Goal: Complete application form: Complete application form

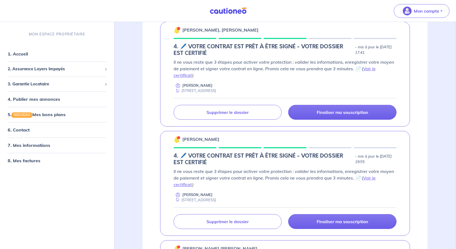
scroll to position [740, 0]
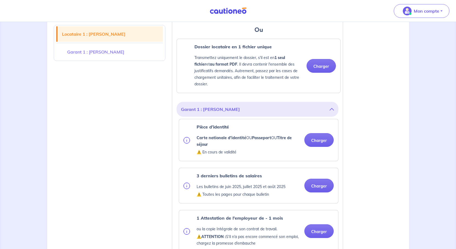
scroll to position [329, 0]
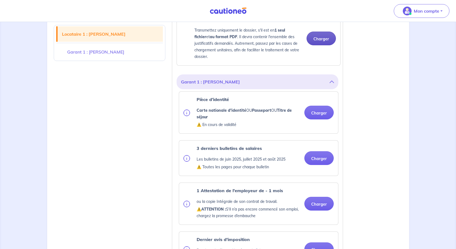
click at [315, 45] on button "Charger" at bounding box center [320, 39] width 29 height 14
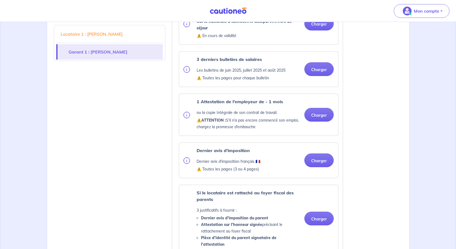
scroll to position [411, 0]
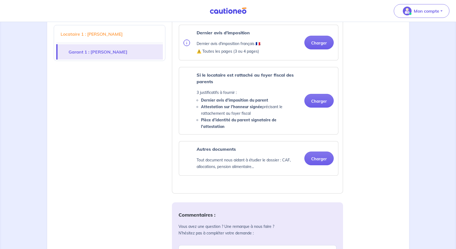
scroll to position [529, 0]
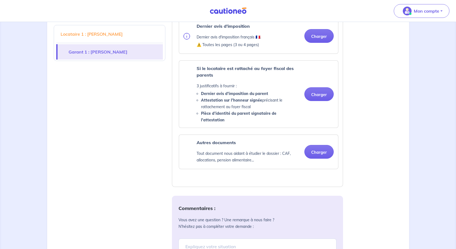
scroll to position [611, 0]
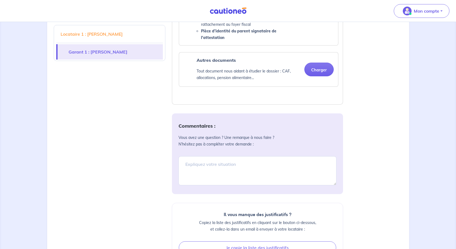
scroll to position [693, 0]
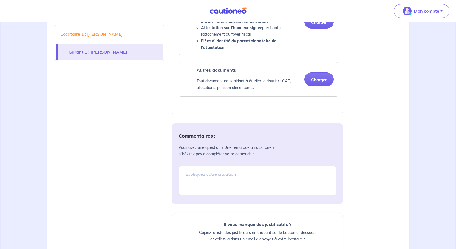
scroll to position [775, 0]
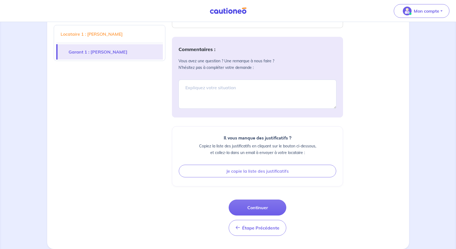
scroll to position [885, 0]
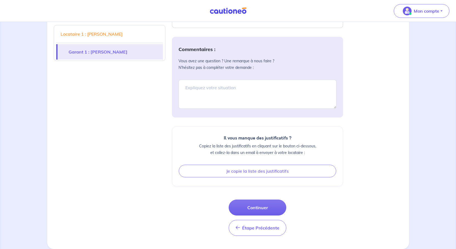
scroll to position [1186, 0]
click at [248, 235] on div "Commentaires : Vous avez une question ? Une remarque à nous faire ? N’hésitez p…" at bounding box center [257, 136] width 171 height 199
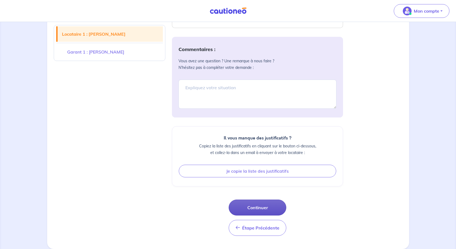
click at [258, 215] on button "Continuer" at bounding box center [258, 207] width 58 height 16
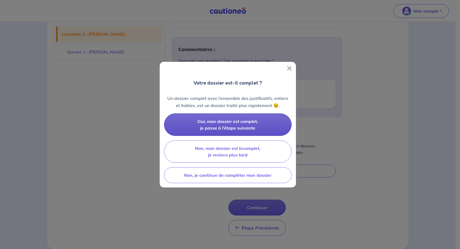
click at [246, 130] on span "Oui, mon dossier est complet, je passe à l’étape suivante" at bounding box center [228, 124] width 61 height 12
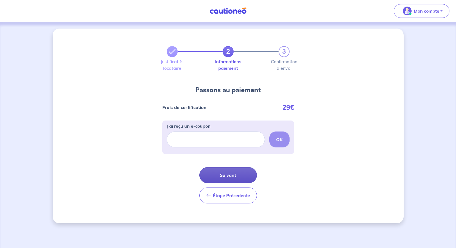
click at [239, 183] on button "Suivant" at bounding box center [228, 175] width 58 height 16
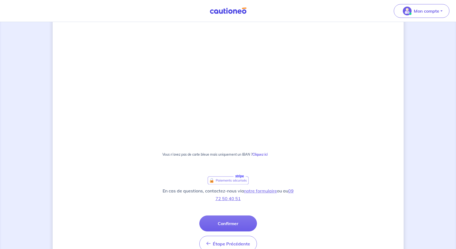
scroll to position [192, 0]
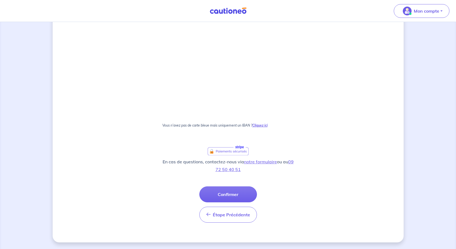
click at [267, 123] on strong "Cliquez ici" at bounding box center [259, 125] width 15 height 4
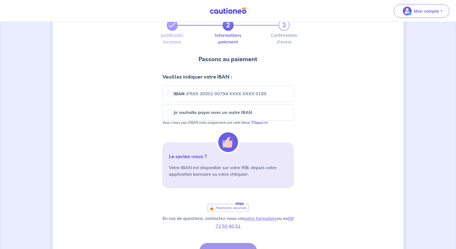
scroll to position [19, 0]
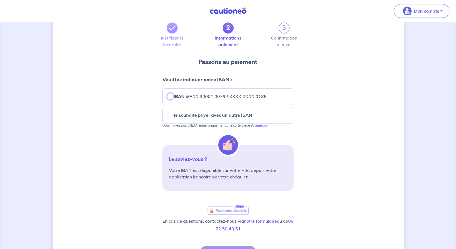
click at [167, 99] on input "IBAN : FRXX 30001 00794 XXXX XXXX 0185" at bounding box center [170, 96] width 7 height 7
radio input "true"
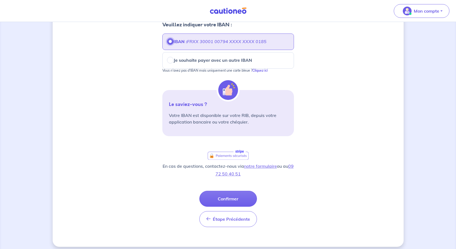
scroll to position [101, 0]
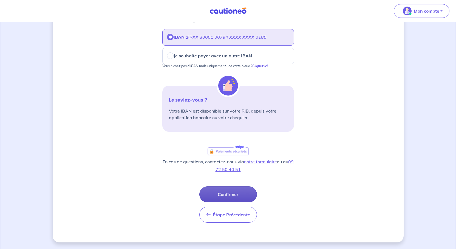
click at [235, 202] on button "Confirmer" at bounding box center [228, 194] width 58 height 16
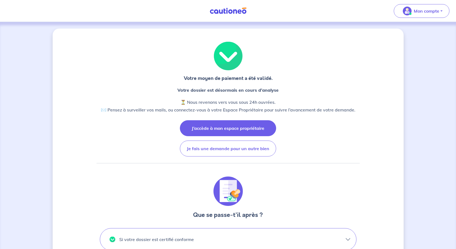
click at [233, 136] on button "J’accède à mon espace propriétaire" at bounding box center [228, 128] width 96 height 16
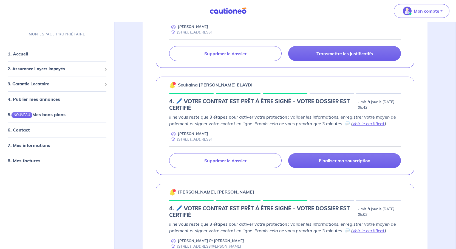
scroll to position [521, 0]
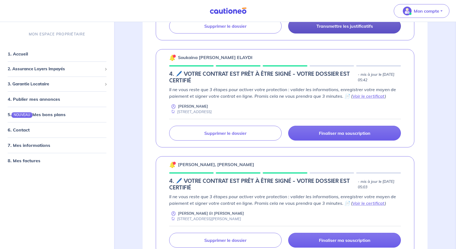
click at [349, 33] on link "Transmettre les justificatifs" at bounding box center [344, 26] width 113 height 15
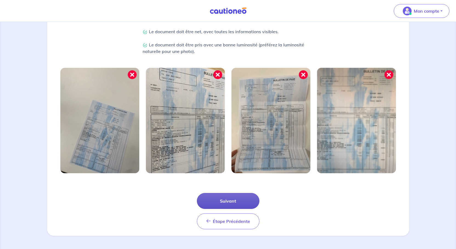
click at [241, 193] on button "Suivant" at bounding box center [228, 201] width 62 height 16
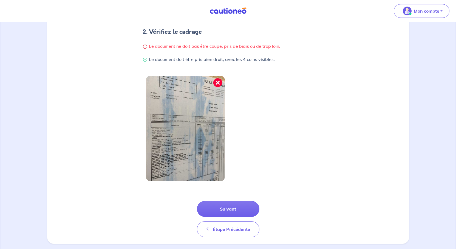
scroll to position [179, 0]
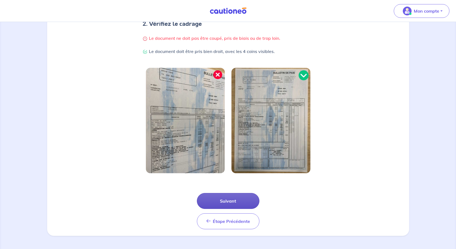
click at [239, 193] on button "Suivant" at bounding box center [228, 201] width 62 height 16
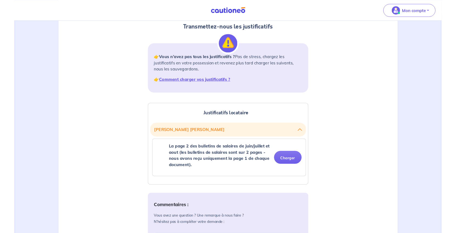
scroll to position [110, 0]
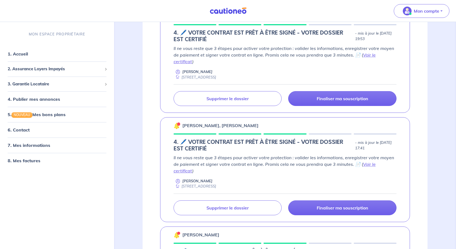
scroll to position [740, 0]
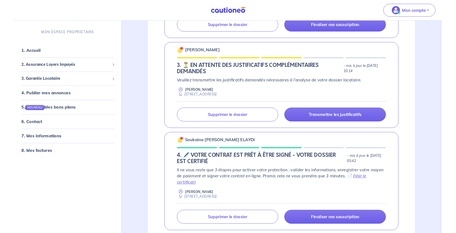
scroll to position [225, 0]
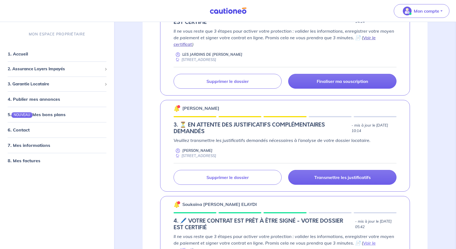
click at [355, 47] on link "Voir le certificat" at bounding box center [274, 41] width 202 height 12
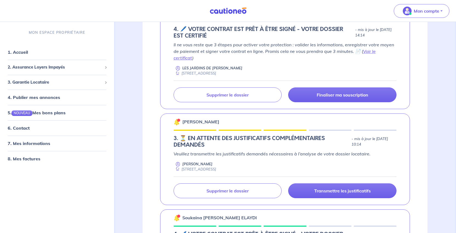
scroll to position [170, 0]
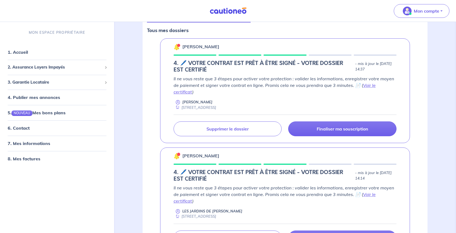
scroll to position [110, 0]
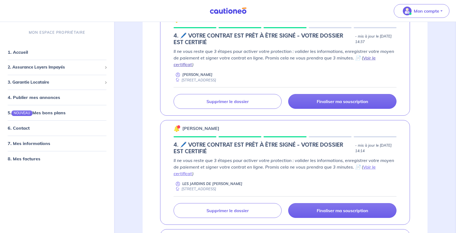
click at [352, 67] on link "Voir le certificat" at bounding box center [274, 61] width 202 height 12
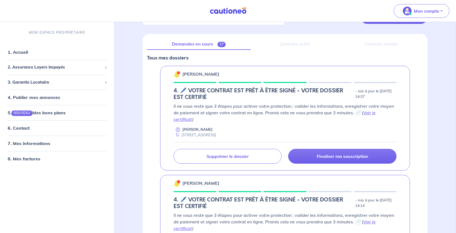
scroll to position [0, 0]
